Goal: Task Accomplishment & Management: Manage account settings

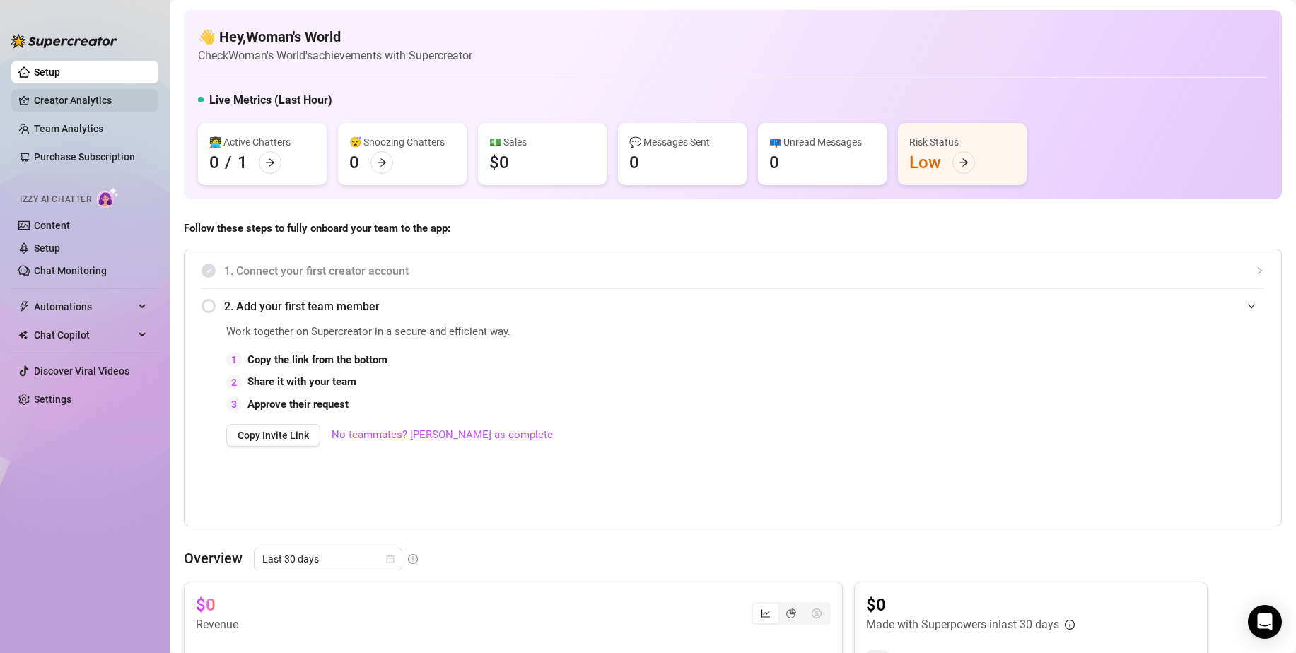
click at [93, 99] on link "Creator Analytics" at bounding box center [90, 100] width 113 height 23
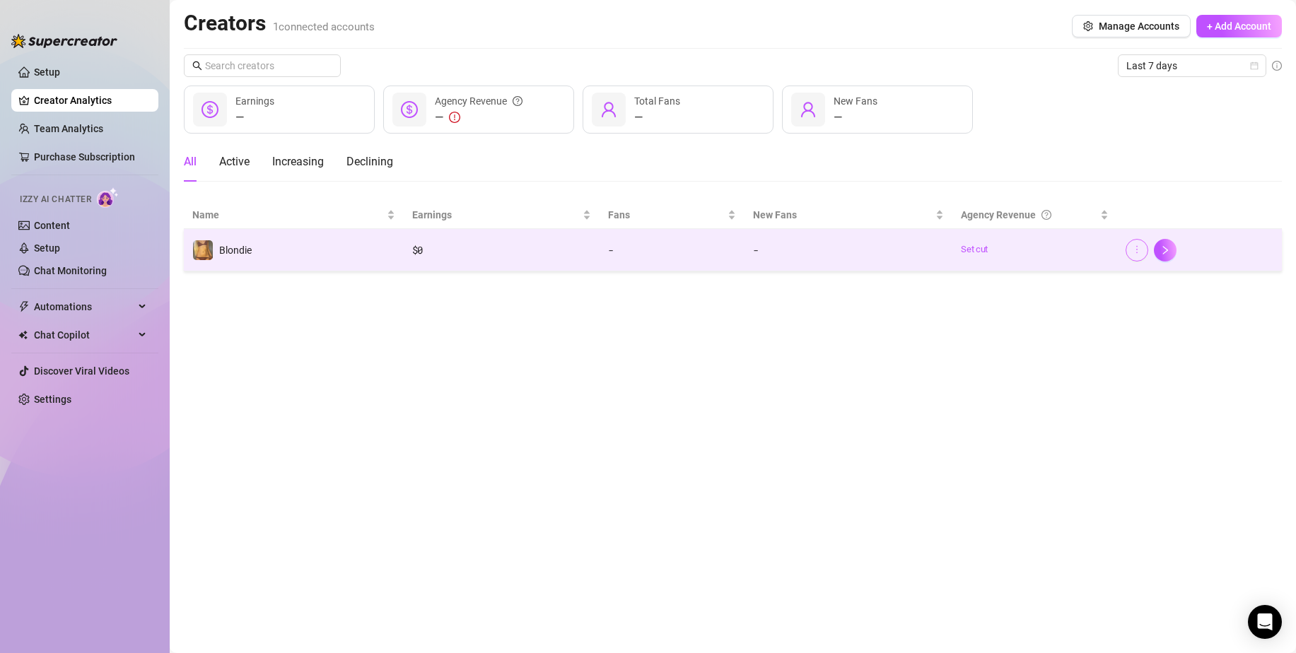
click at [1134, 252] on icon "more" at bounding box center [1137, 250] width 10 height 10
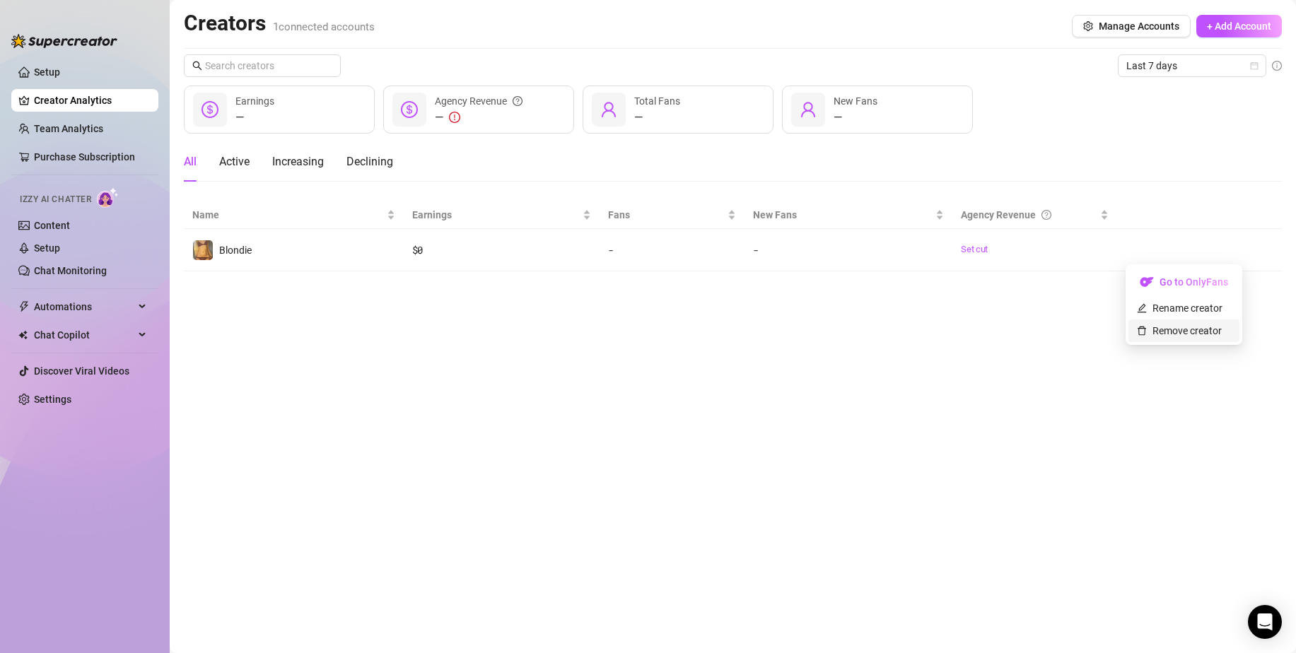
click at [1163, 334] on link "Remove creator" at bounding box center [1179, 330] width 85 height 11
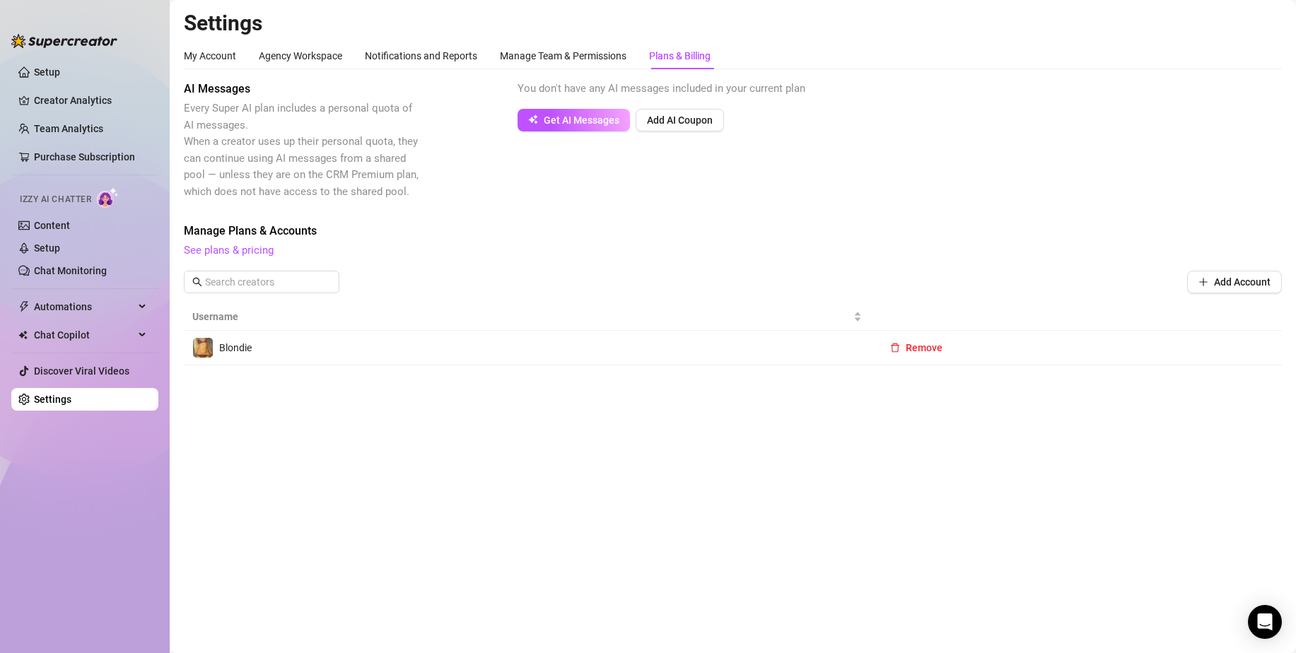
click at [62, 397] on link "Settings" at bounding box center [52, 399] width 37 height 11
drag, startPoint x: 62, startPoint y: 397, endPoint x: 62, endPoint y: 407, distance: 9.9
click at [62, 404] on link "Settings" at bounding box center [52, 399] width 37 height 11
click at [62, 405] on link "Settings" at bounding box center [52, 399] width 37 height 11
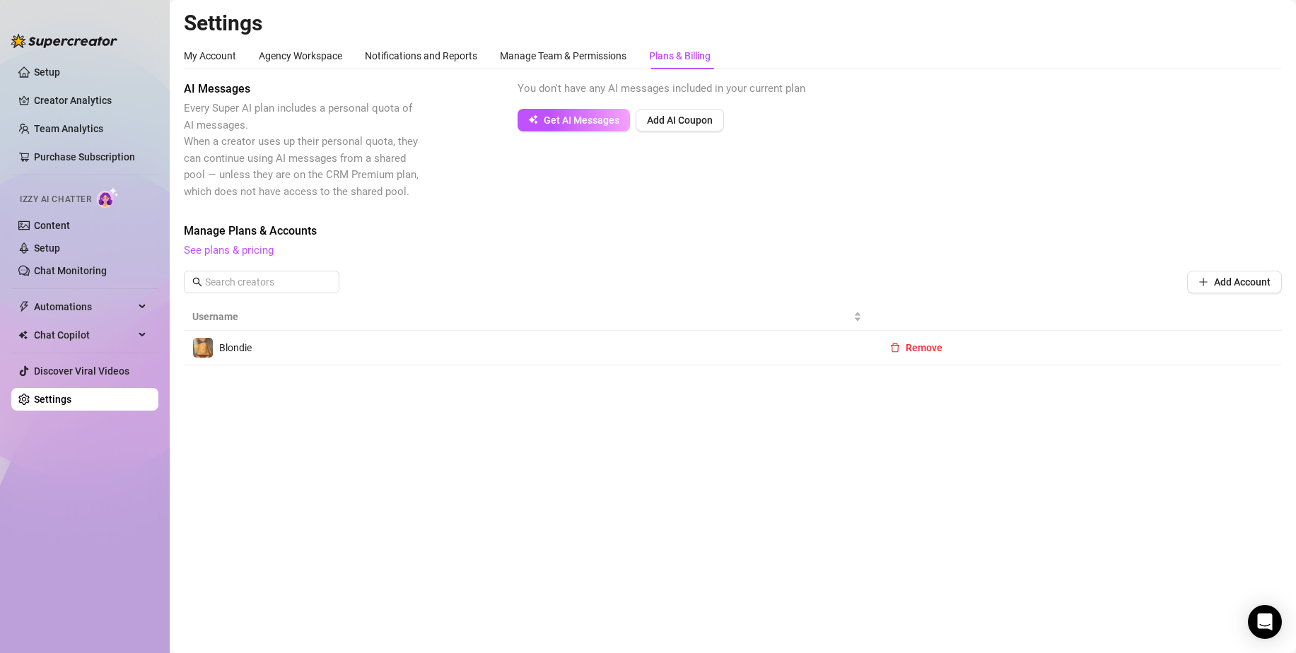
click at [62, 405] on link "Settings" at bounding box center [52, 399] width 37 height 11
click at [215, 54] on div "My Account" at bounding box center [210, 56] width 52 height 16
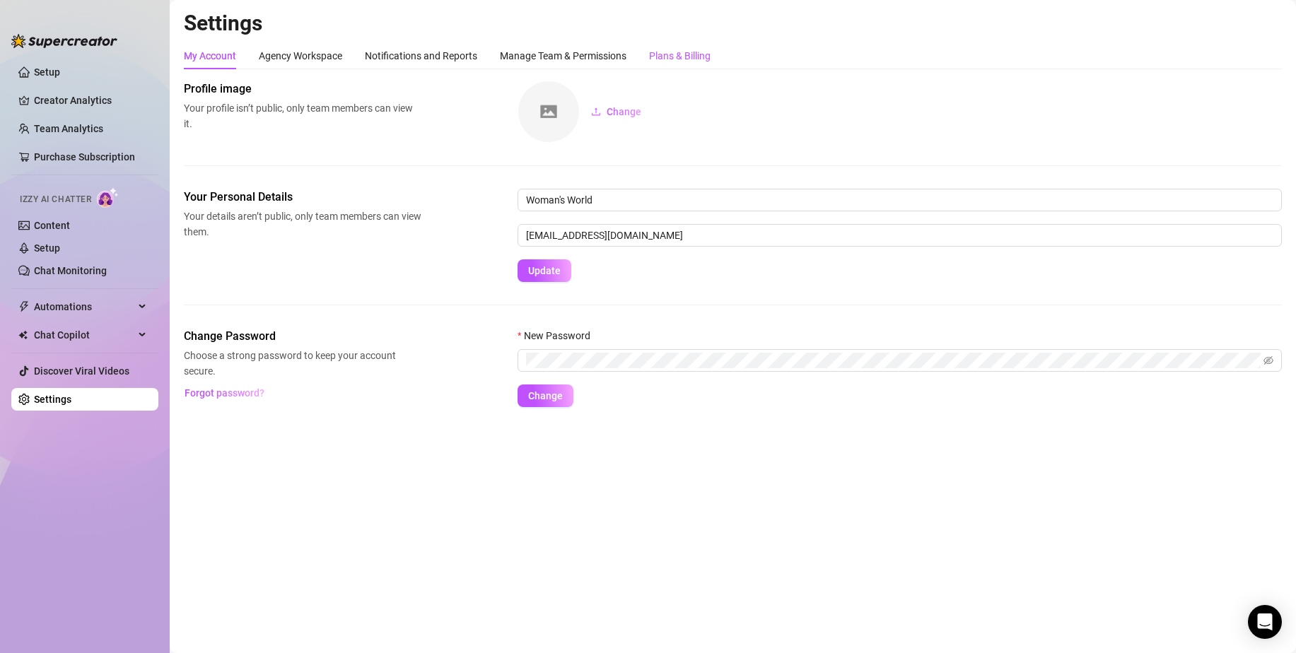
click at [659, 56] on div "Plans & Billing" at bounding box center [679, 56] width 61 height 16
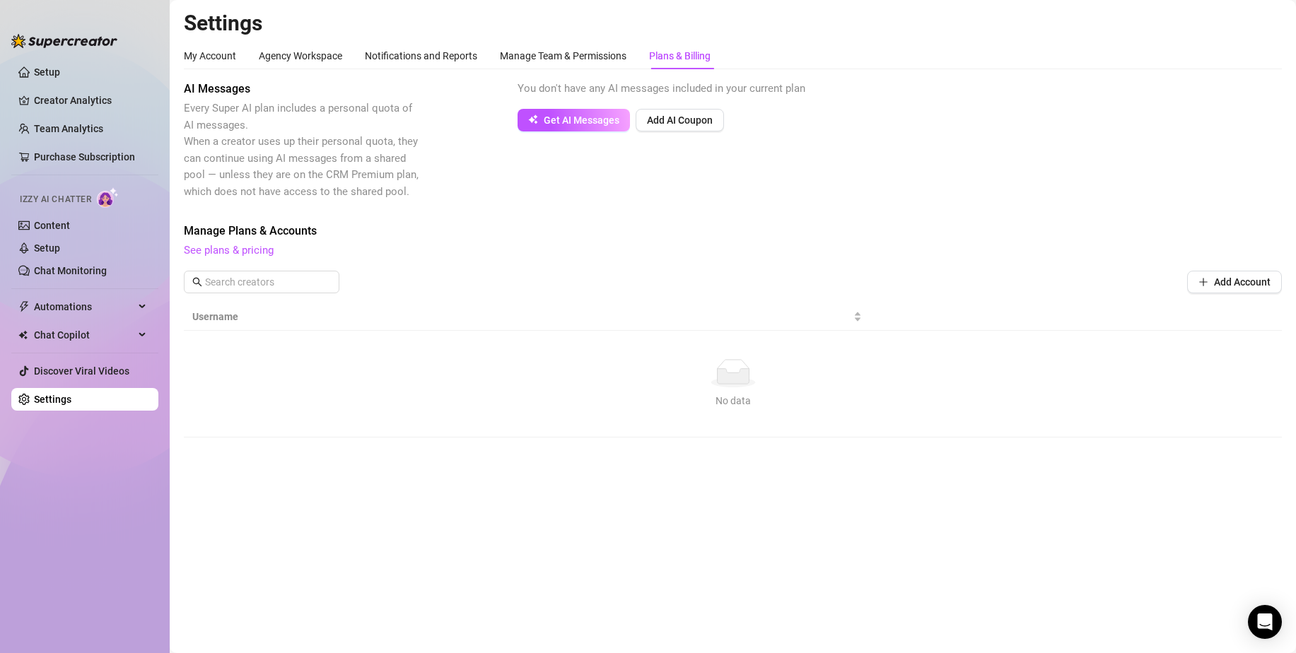
click at [921, 22] on h2 "Settings" at bounding box center [733, 23] width 1098 height 27
click at [71, 403] on link "Settings" at bounding box center [52, 399] width 37 height 11
click at [60, 71] on link "Setup" at bounding box center [47, 71] width 26 height 11
